Goal: Task Accomplishment & Management: Complete application form

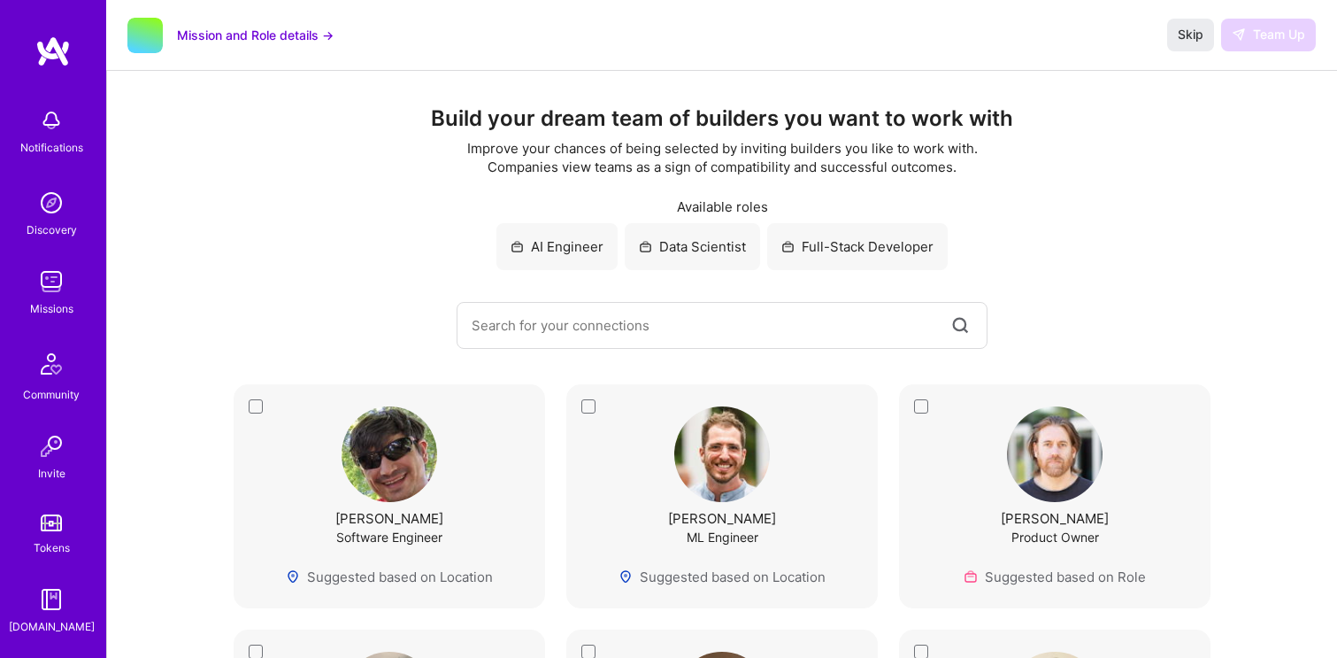
scroll to position [17, 0]
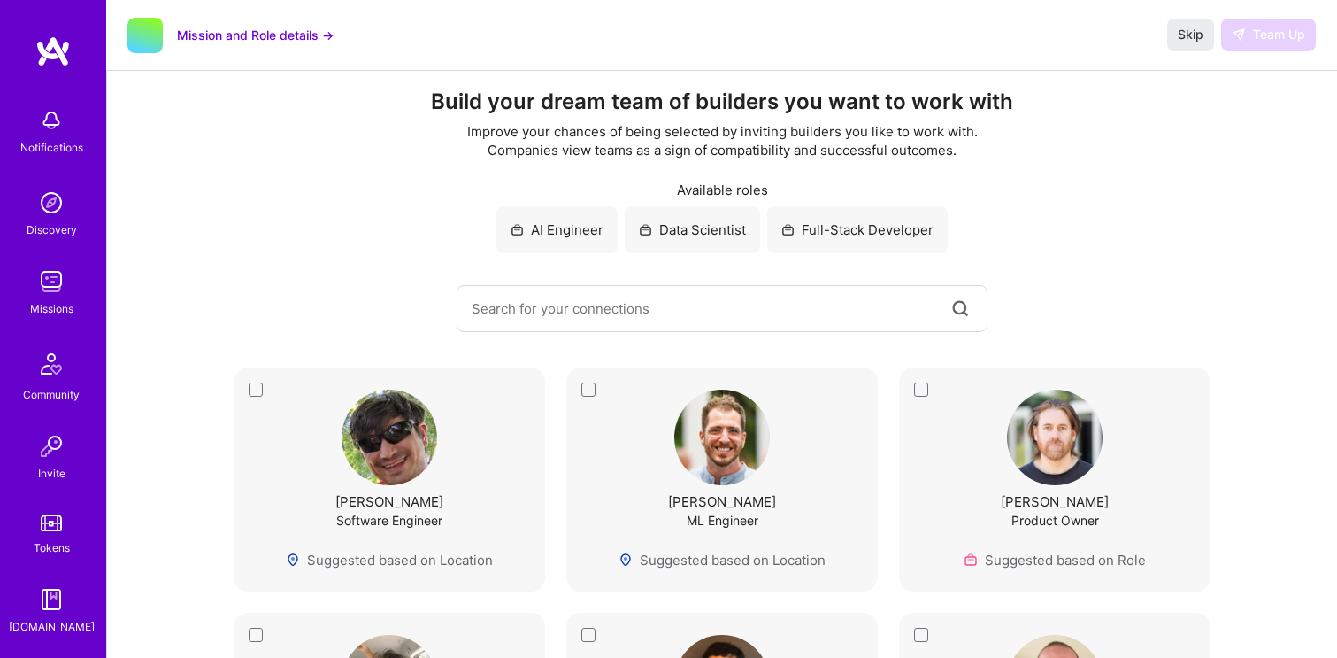
click at [62, 282] on img at bounding box center [51, 281] width 35 height 35
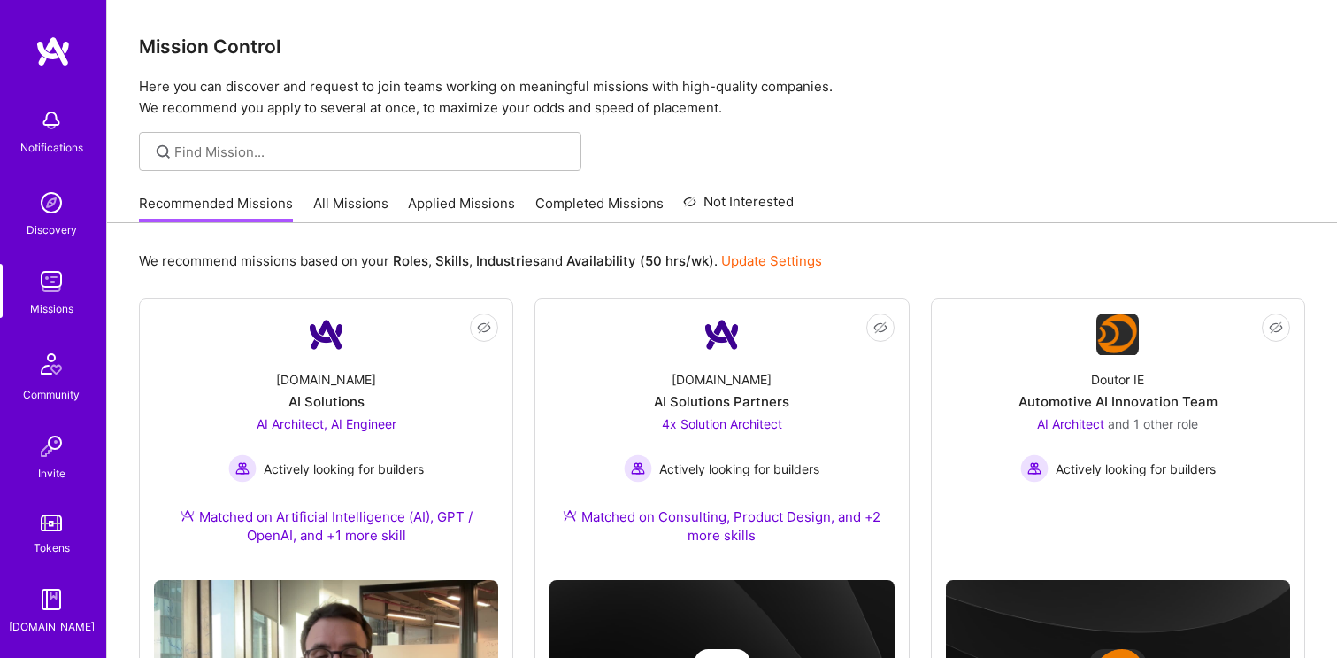
click at [353, 204] on link "All Missions" at bounding box center [350, 208] width 75 height 29
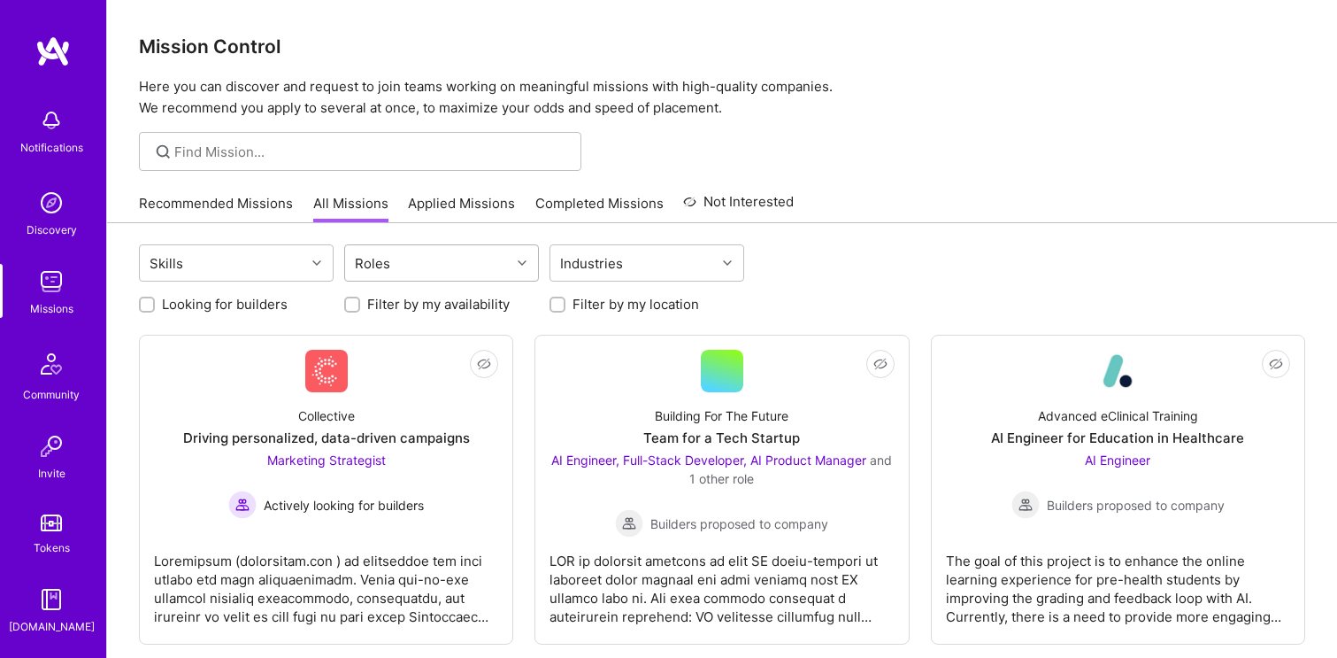
click at [488, 265] on div "Roles" at bounding box center [428, 262] width 166 height 35
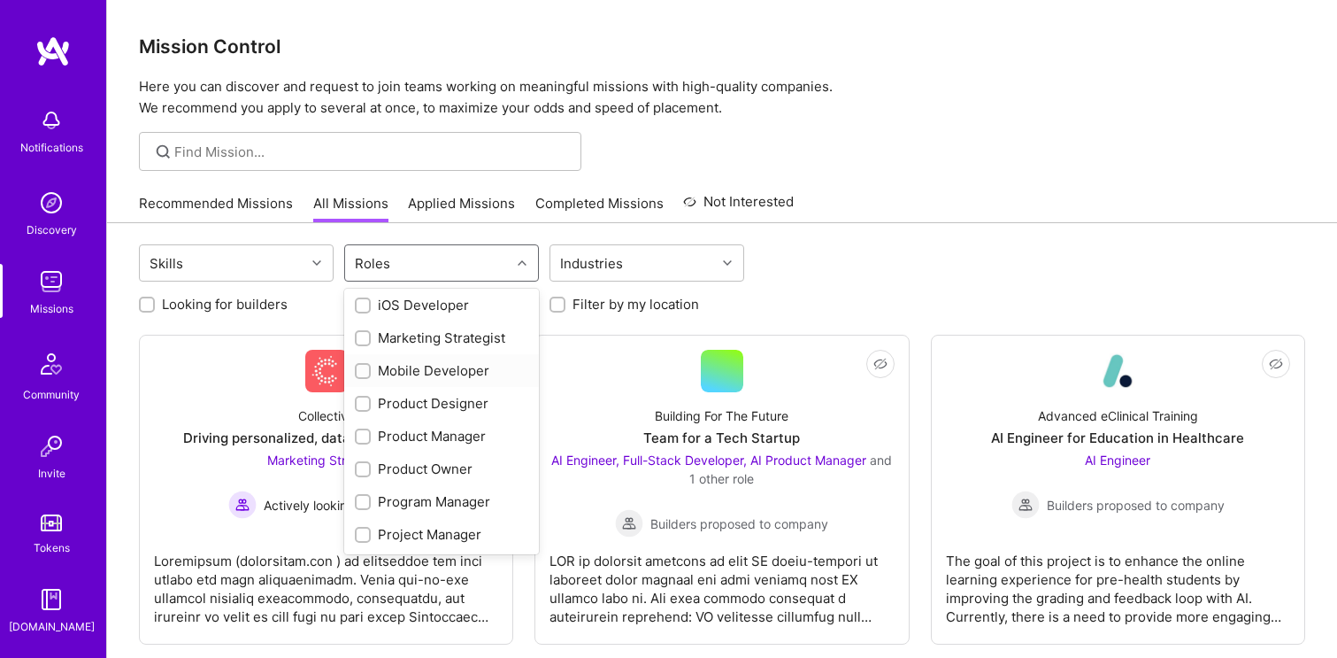
scroll to position [490, 0]
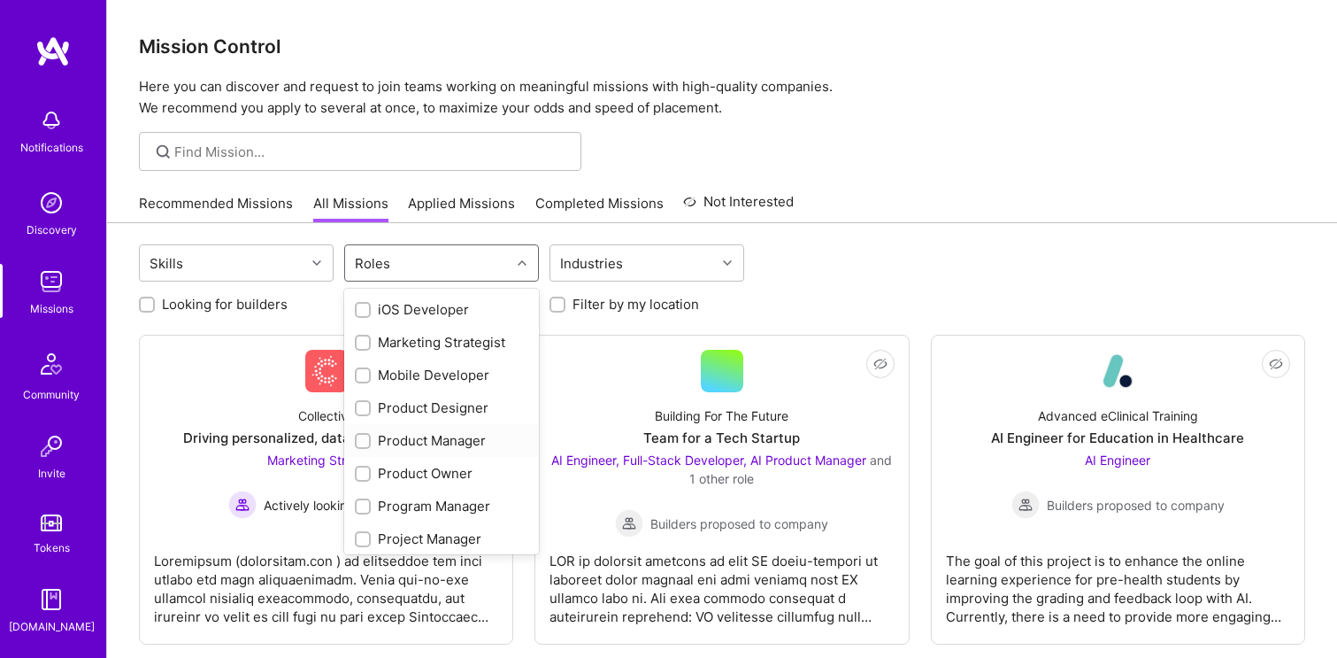
click at [455, 440] on div "Product Manager" at bounding box center [441, 440] width 173 height 19
checkbox input "true"
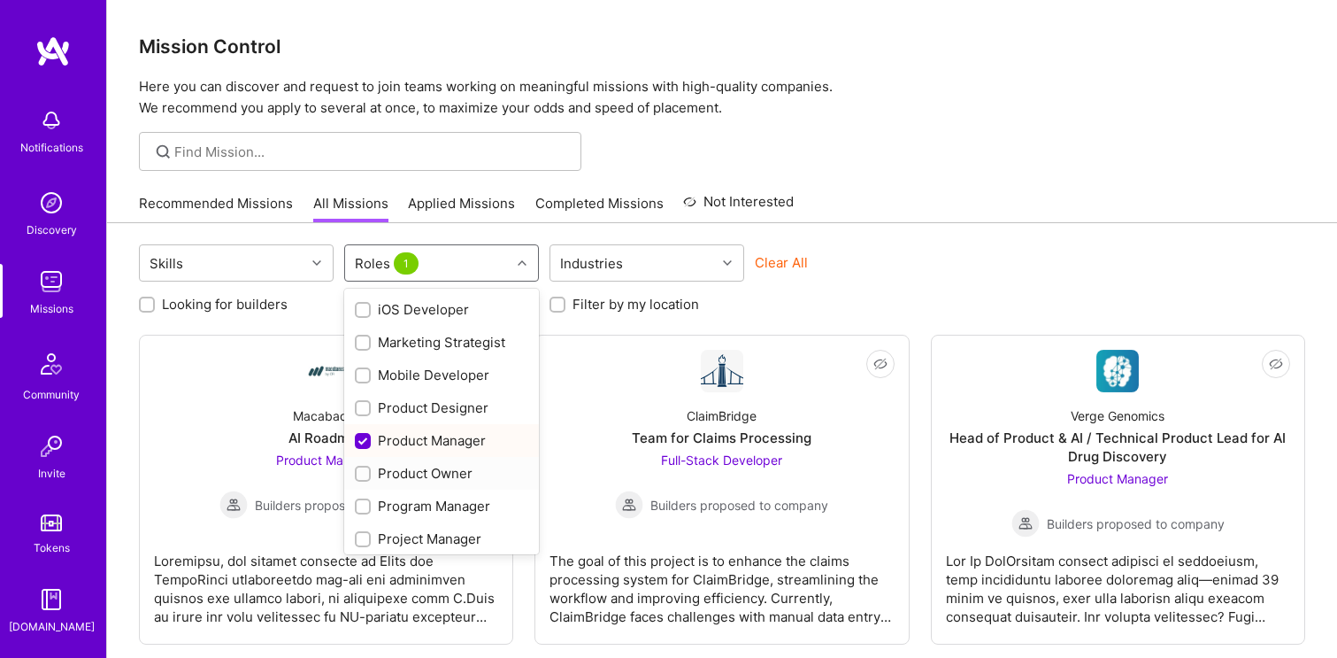
click at [445, 474] on div "Product Owner" at bounding box center [441, 473] width 173 height 19
checkbox input "true"
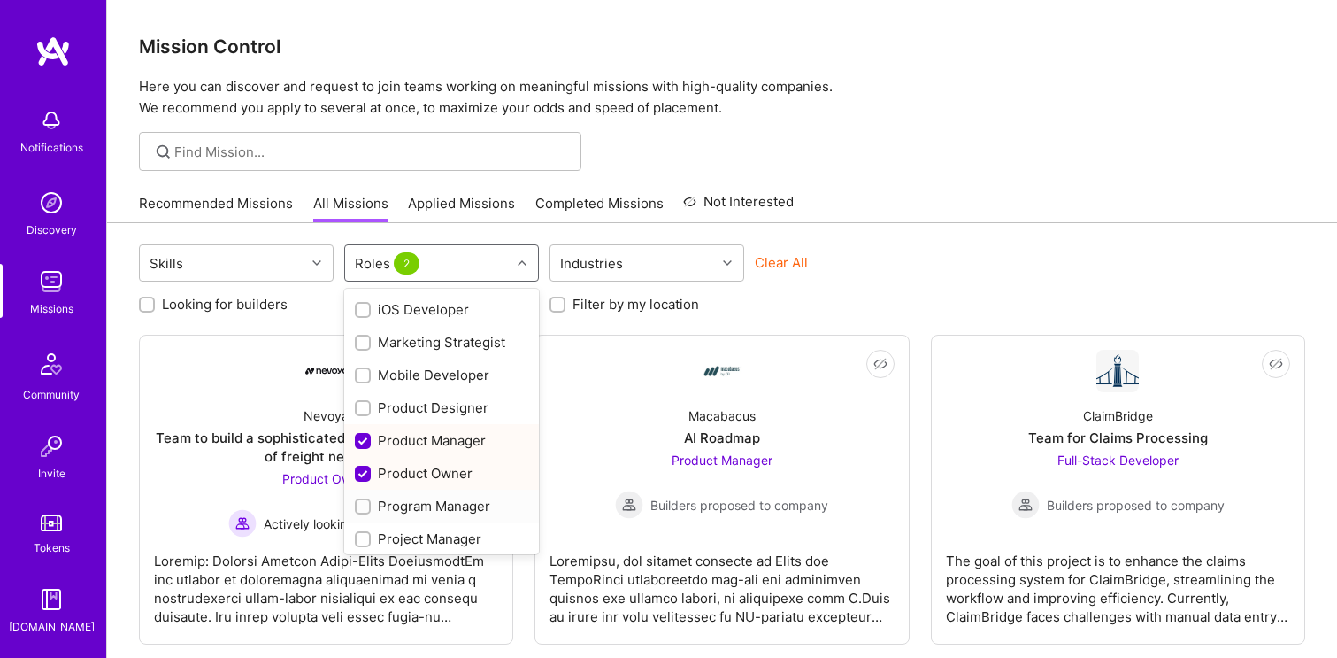
click at [445, 503] on div "Program Manager" at bounding box center [441, 506] width 173 height 19
checkbox input "true"
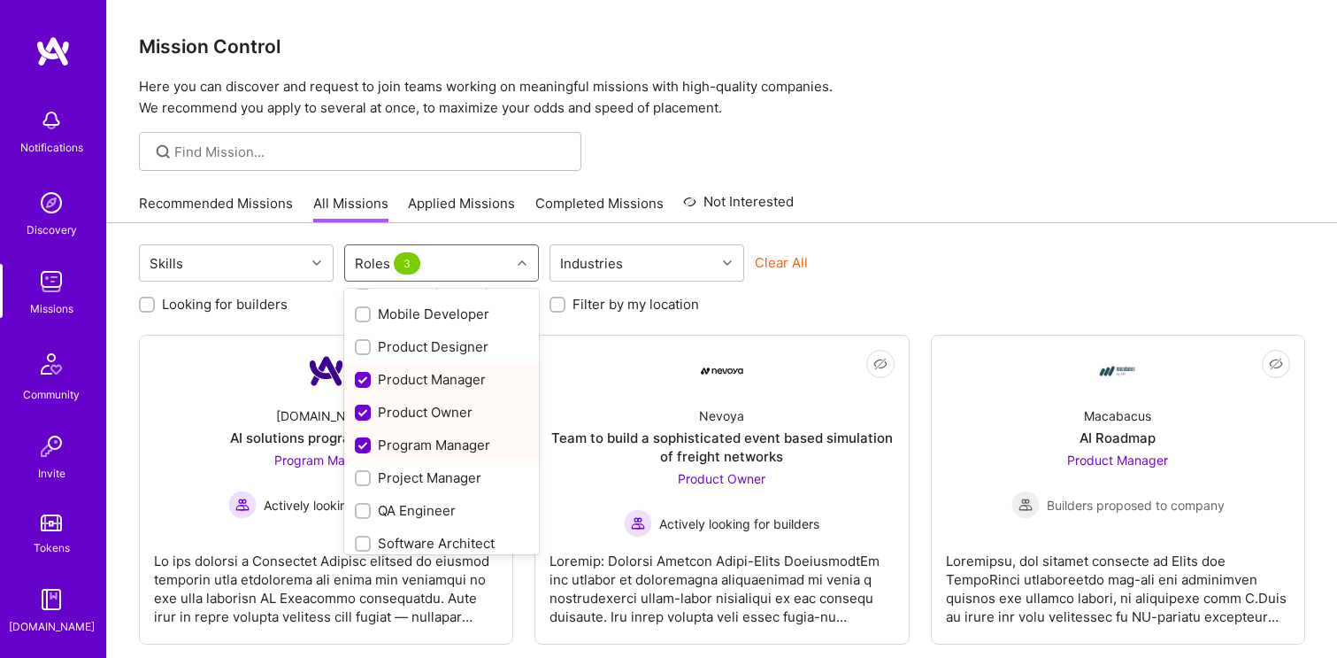
scroll to position [568, 0]
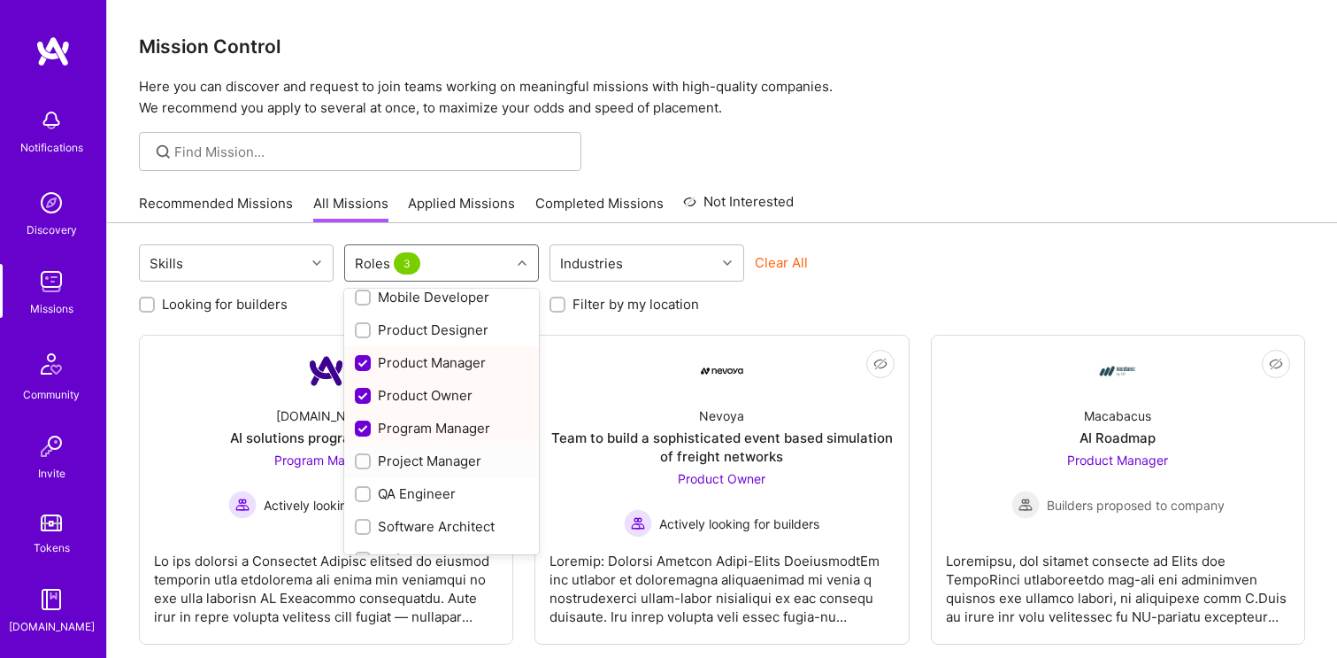
click at [459, 461] on div "Project Manager" at bounding box center [441, 460] width 173 height 19
checkbox input "true"
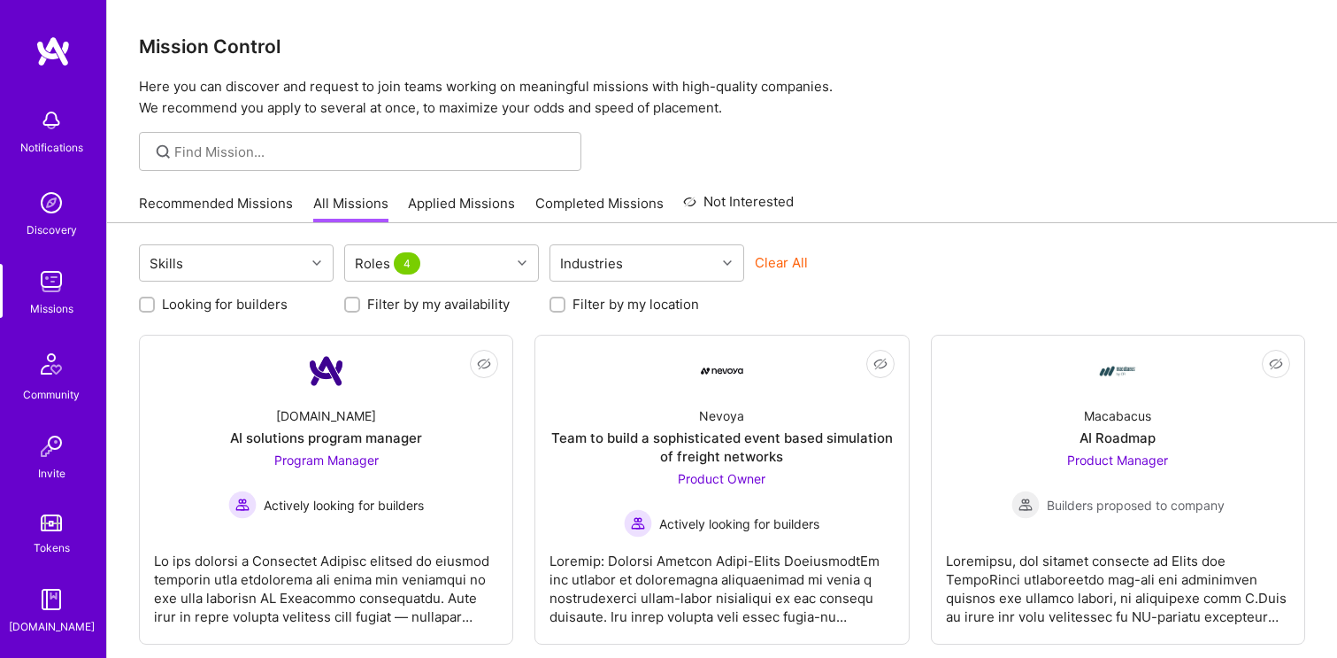
click at [853, 271] on div "Clear All" at bounding box center [852, 269] width 195 height 33
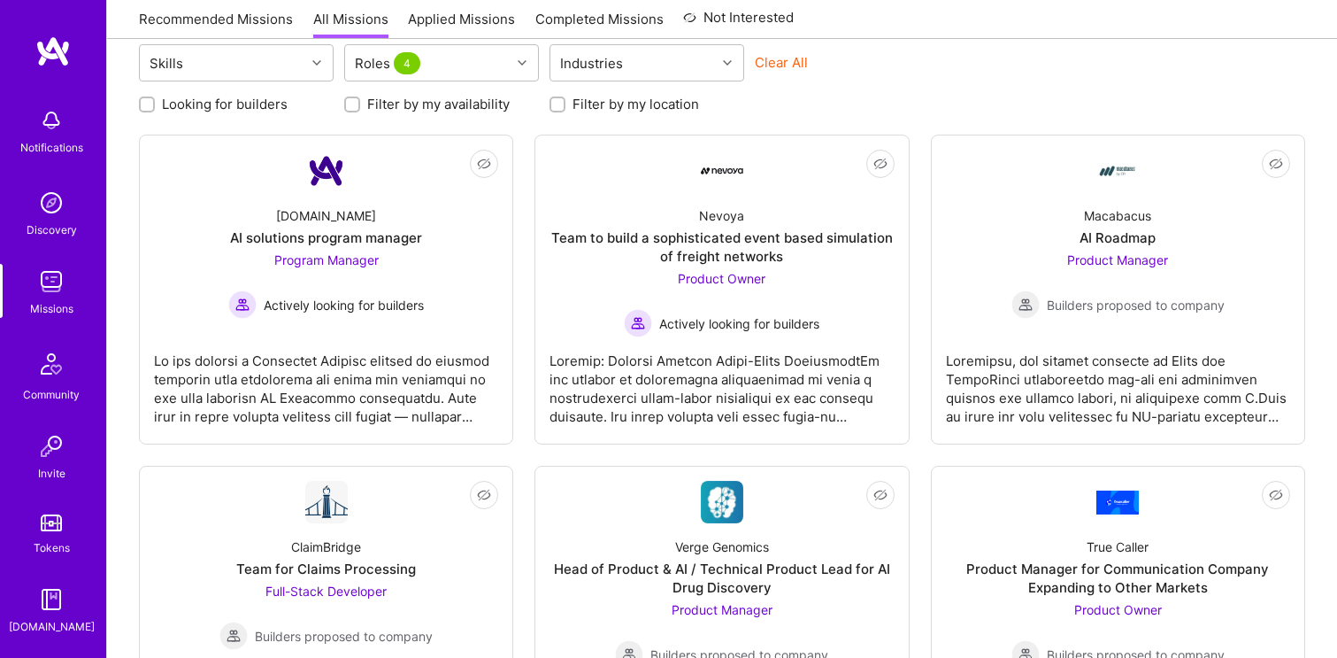
scroll to position [236, 0]
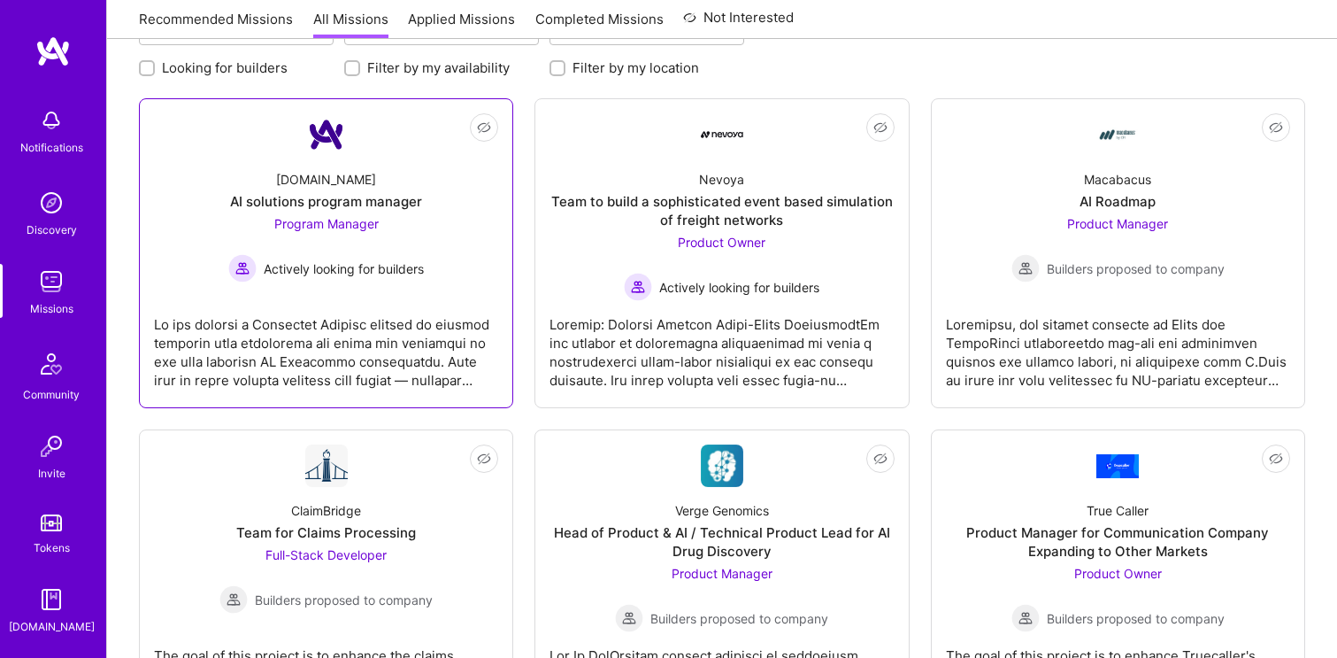
click at [413, 177] on div "[DOMAIN_NAME] AI solutions program manager Program Manager Actively looking for…" at bounding box center [326, 219] width 344 height 127
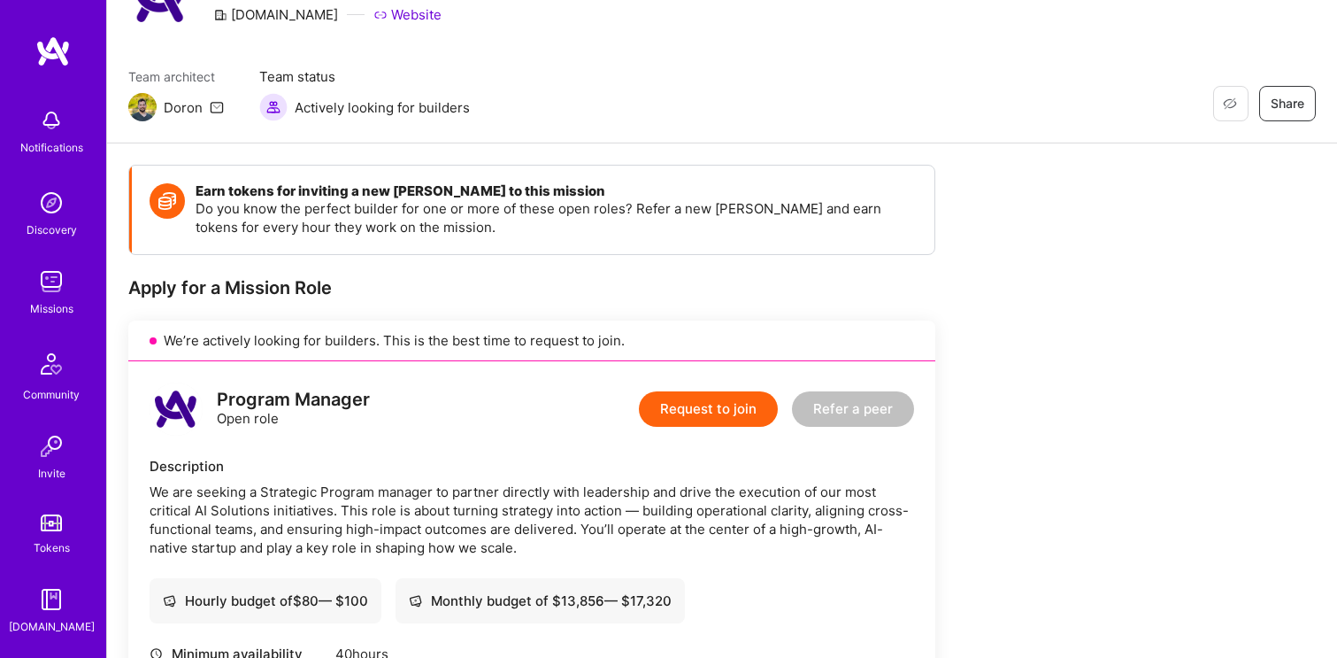
scroll to position [164, 0]
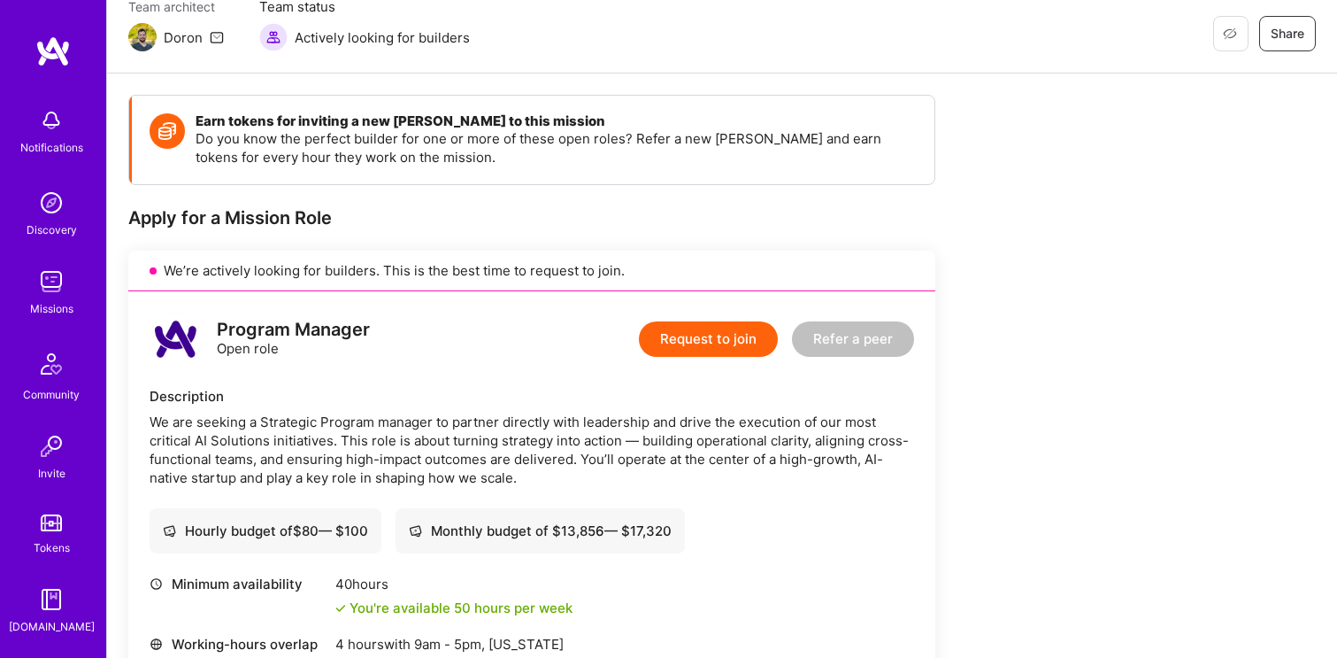
click at [655, 369] on div "Program Manager Open role Request to join Refer a peer Description We are seeki…" at bounding box center [531, 546] width 807 height 511
click at [699, 337] on button "Request to join" at bounding box center [708, 338] width 139 height 35
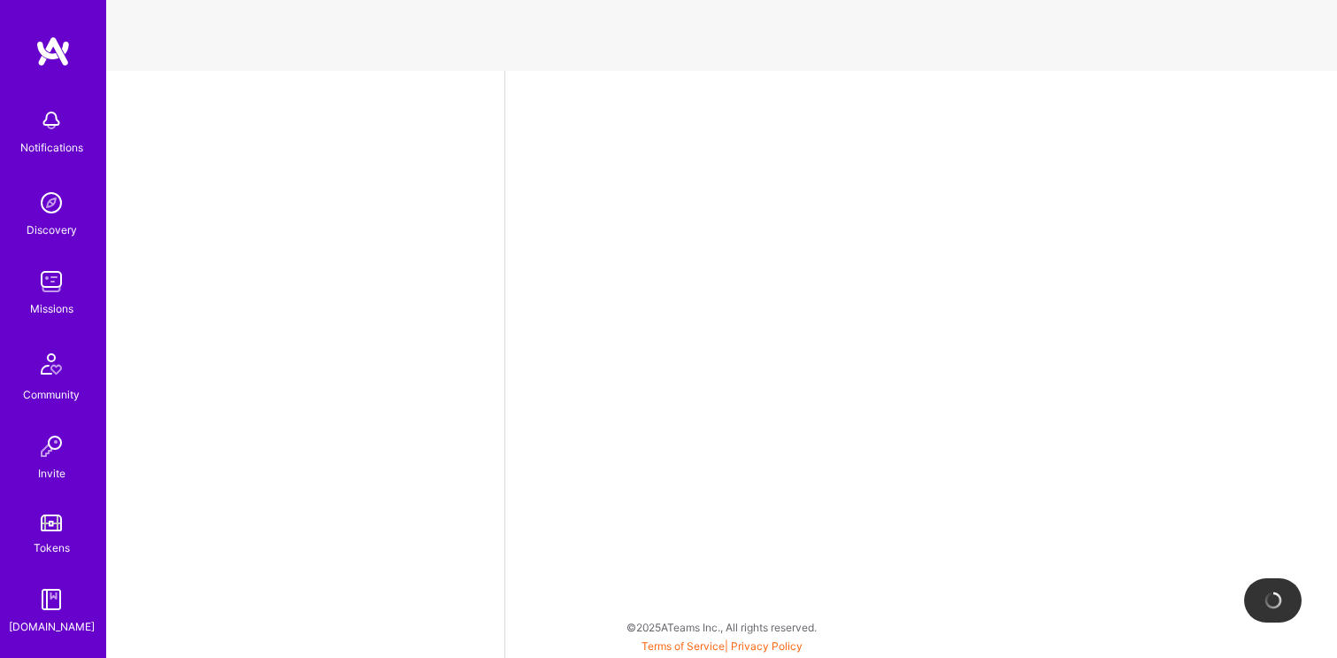
select select "US"
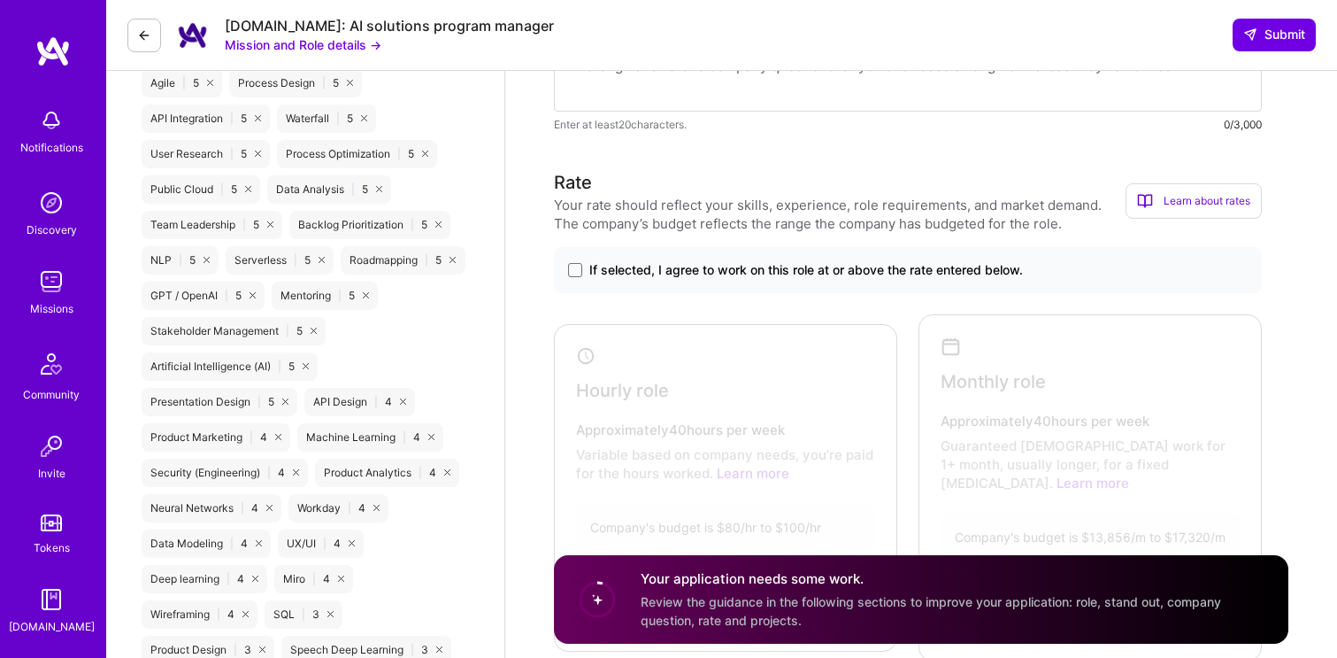
scroll to position [1117, 0]
click at [902, 272] on span "If selected, I agree to work on this role at or above the rate entered below." at bounding box center [806, 269] width 434 height 18
click at [0, 0] on input "If selected, I agree to work on this role at or above the rate entered below." at bounding box center [0, 0] width 0 height 0
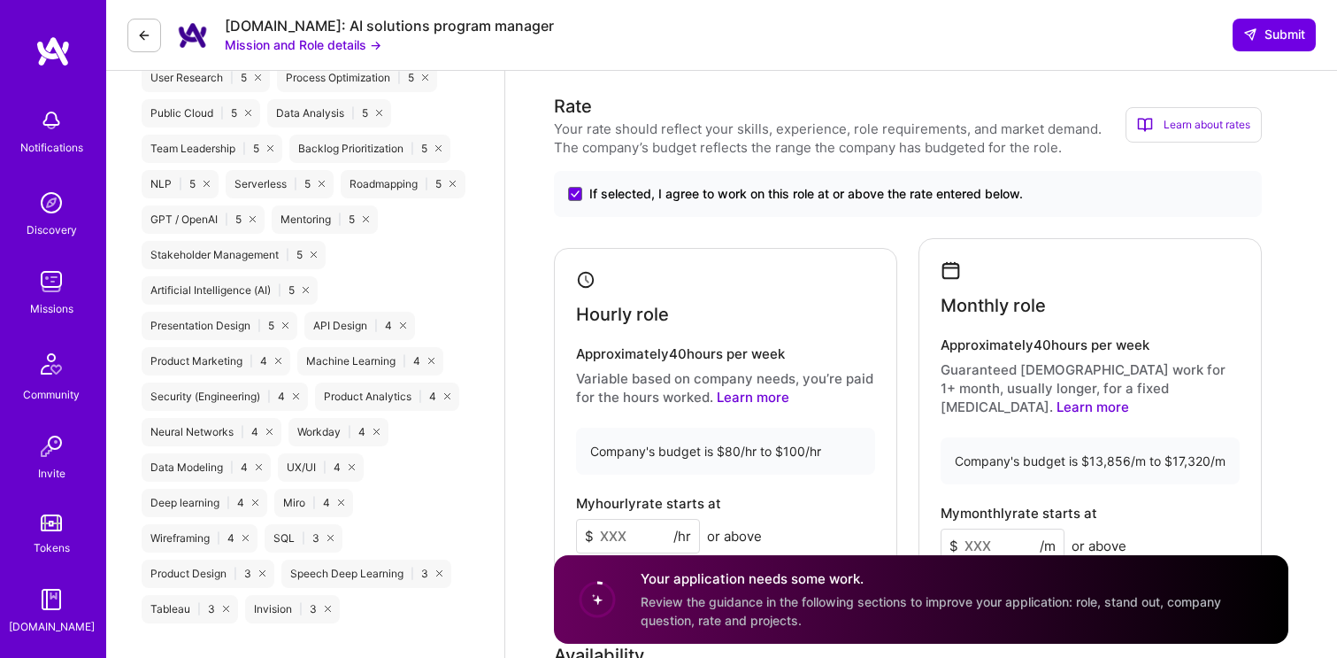
scroll to position [1210, 0]
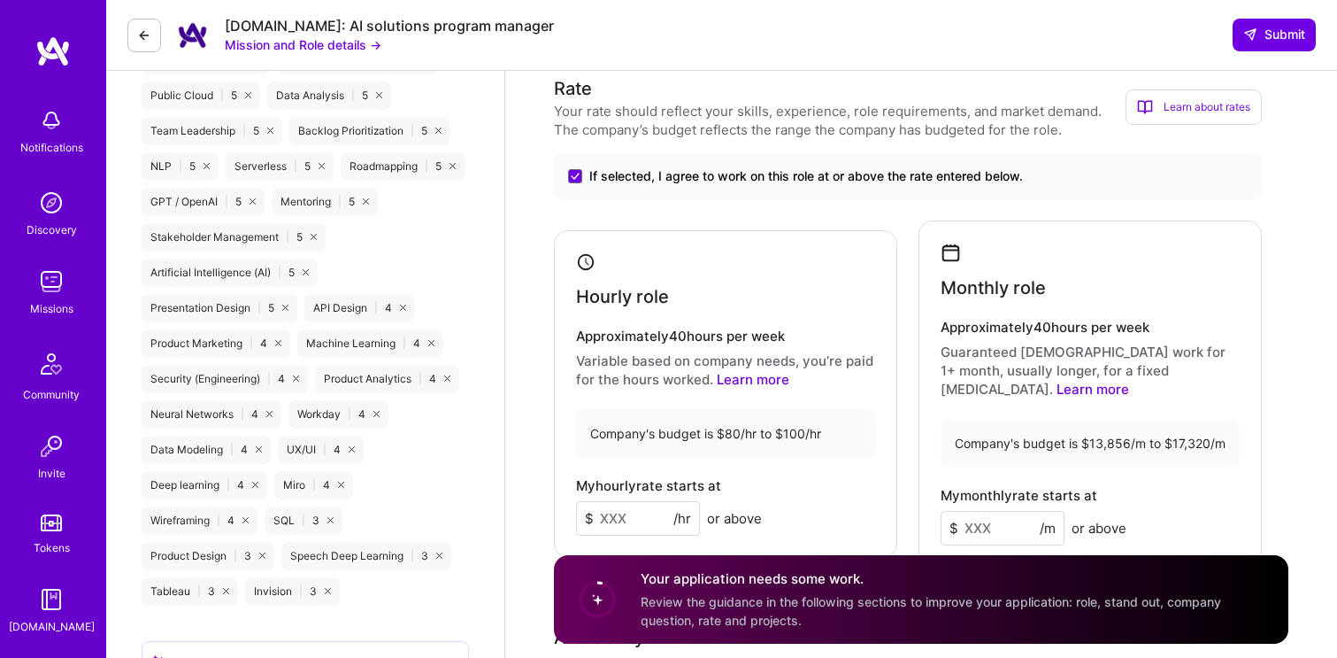
click at [136, 45] on button at bounding box center [144, 36] width 34 height 34
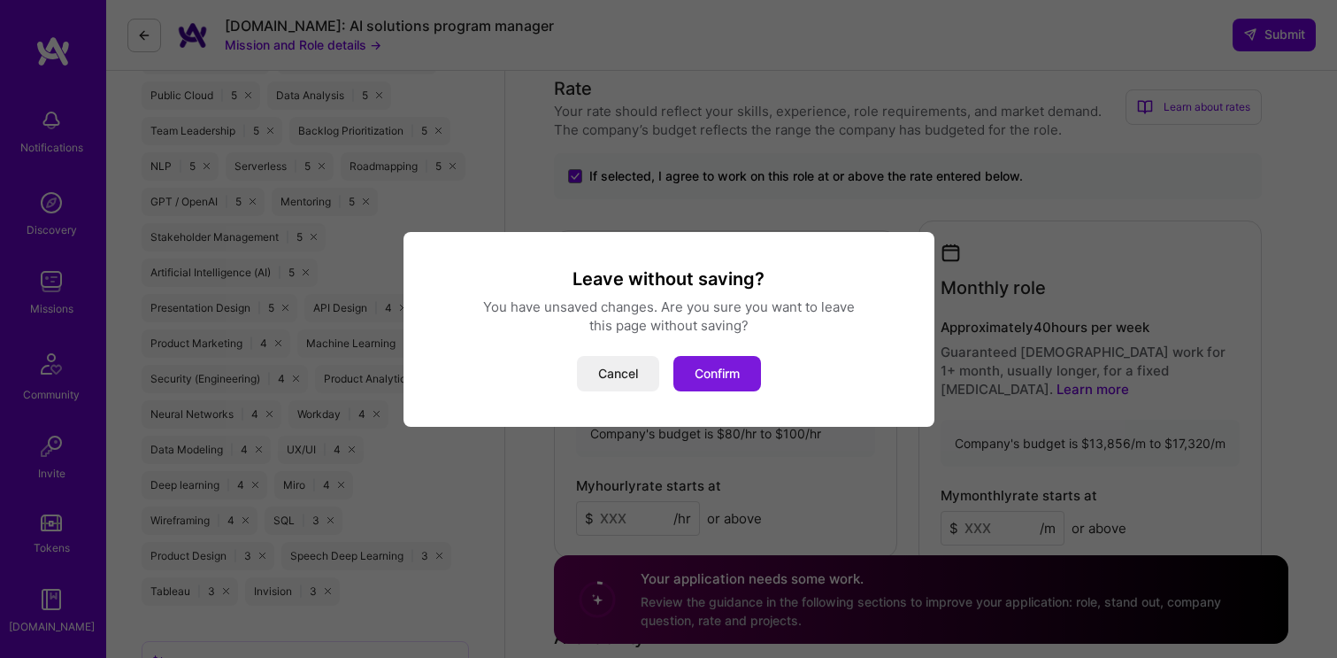
click at [706, 369] on button "Confirm" at bounding box center [718, 373] width 88 height 35
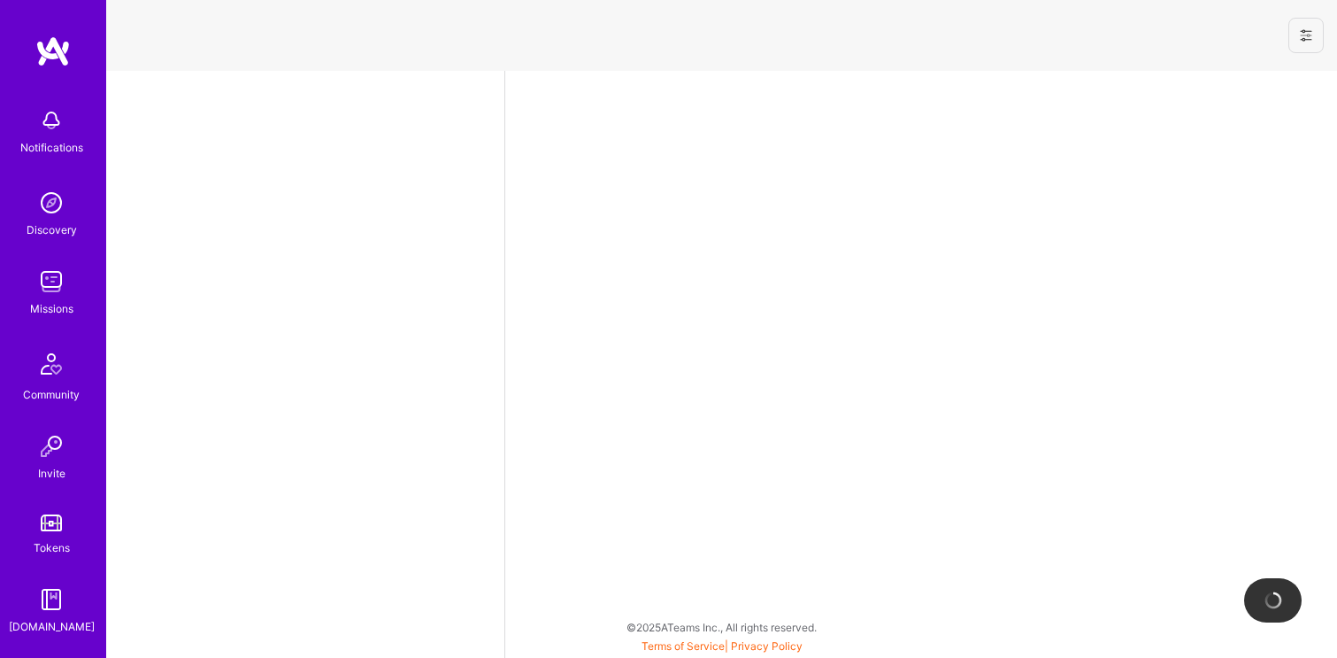
select select "US"
